Goal: Check status: Check status

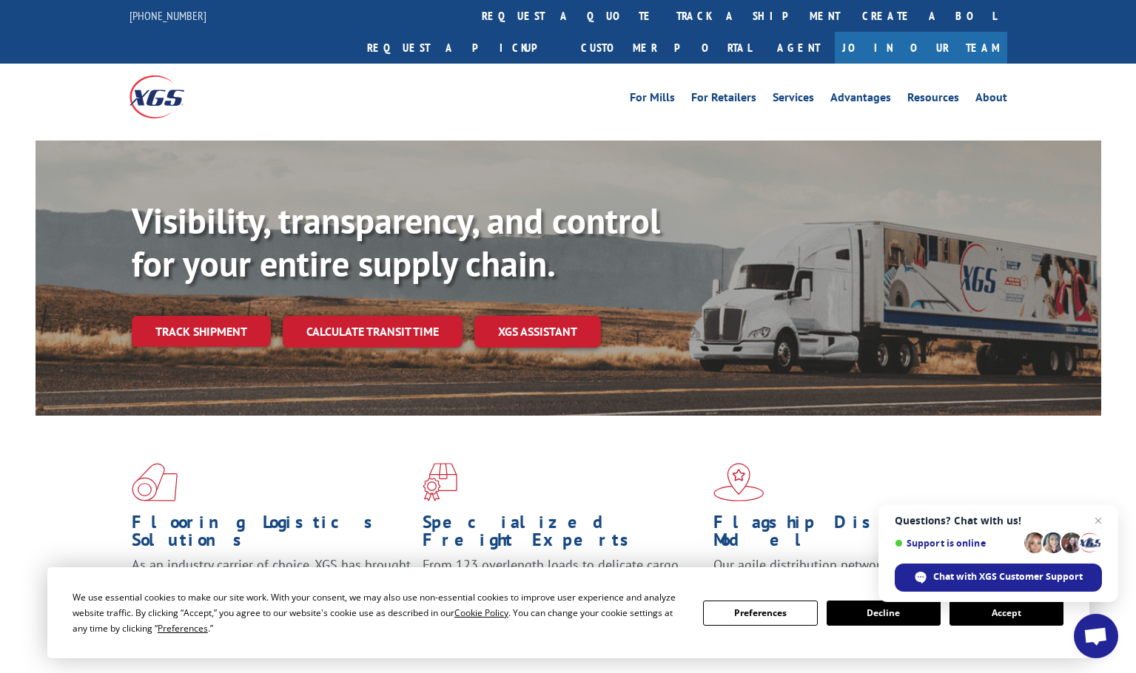
click at [209, 316] on link "Track shipment" at bounding box center [201, 331] width 139 height 31
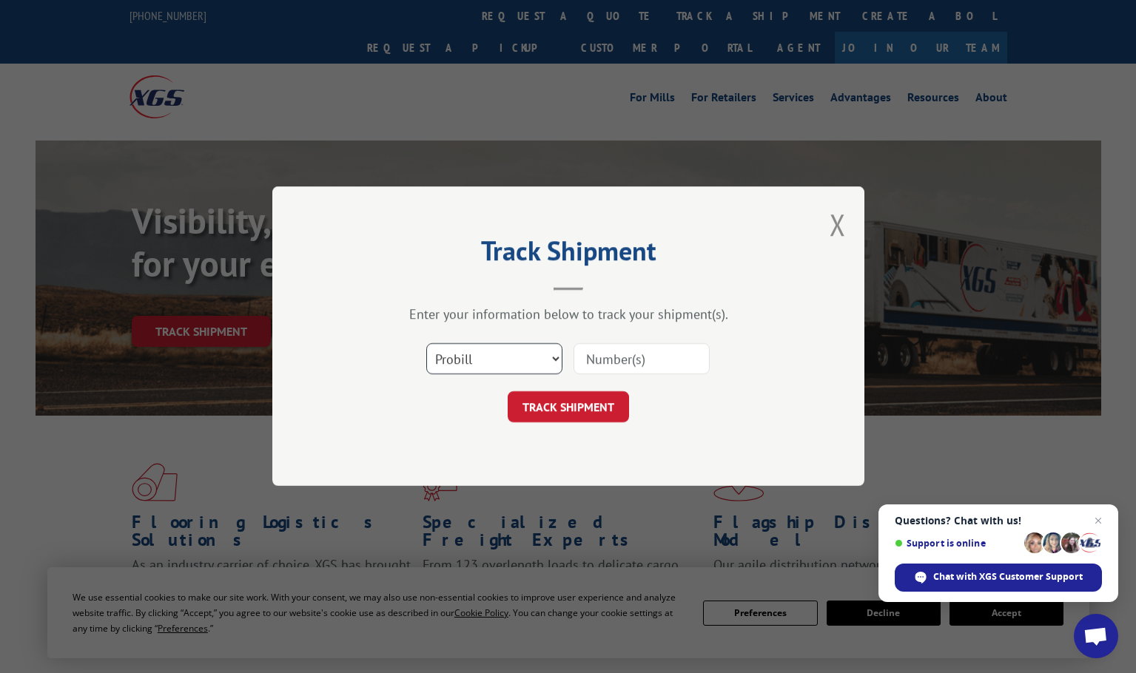
click at [534, 360] on select "Select category... Probill BOL PO" at bounding box center [494, 359] width 136 height 31
click at [599, 352] on input at bounding box center [641, 359] width 136 height 31
paste input "17001886"
type input "17001886"
click at [576, 394] on button "TRACK SHIPMENT" at bounding box center [568, 407] width 121 height 31
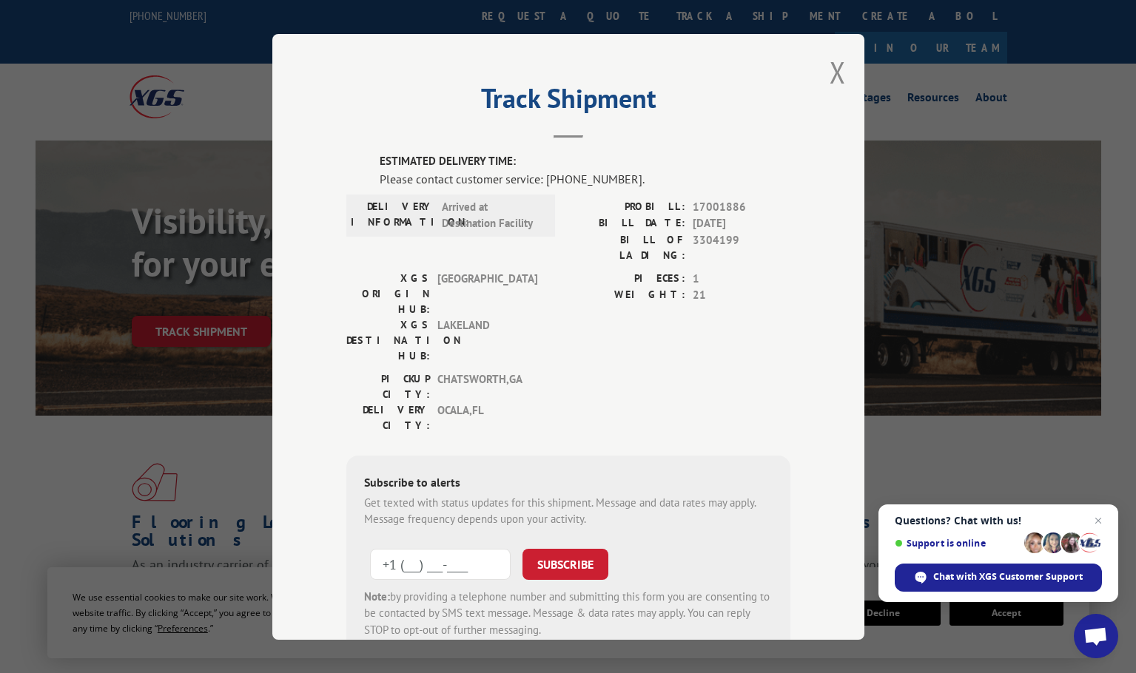
click at [458, 548] on input "+1 (___) ___-____" at bounding box center [440, 563] width 141 height 31
paste input "708) 712-4312"
type input "[PHONE_NUMBER]"
click at [586, 548] on button "SUBSCRIBE" at bounding box center [565, 563] width 86 height 31
